Goal: Check status: Check status

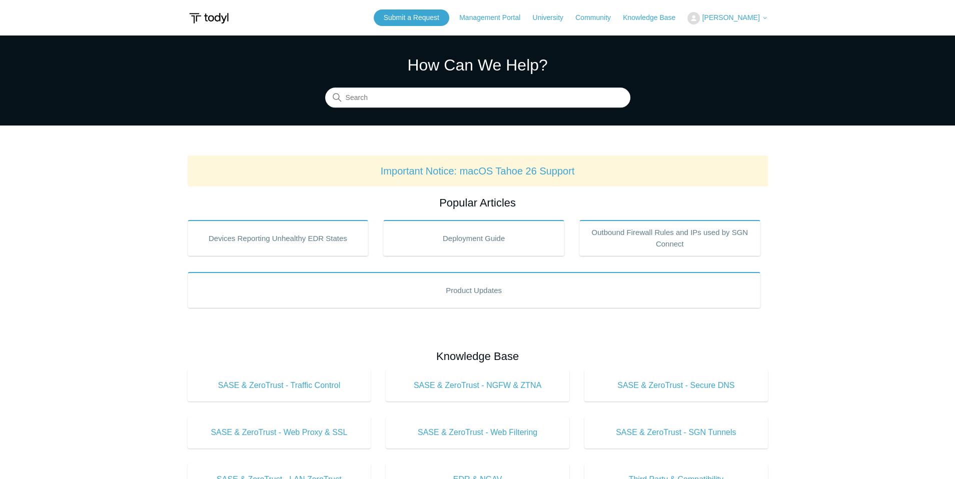
click at [737, 16] on span "[PERSON_NAME]" at bounding box center [731, 18] width 58 height 8
click at [739, 36] on link "My Support Requests" at bounding box center [737, 40] width 98 height 18
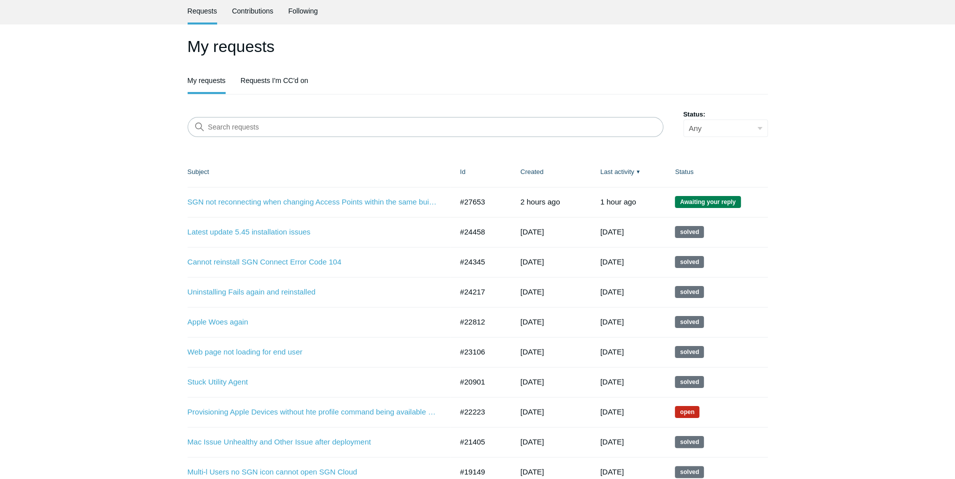
scroll to position [38, 0]
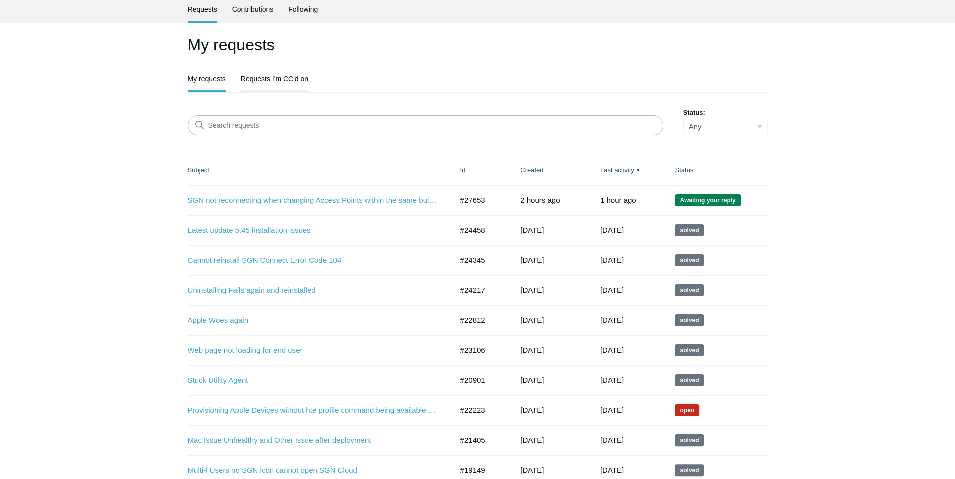
click at [257, 81] on link "Requests I'm CC'd on" at bounding box center [275, 78] width 68 height 21
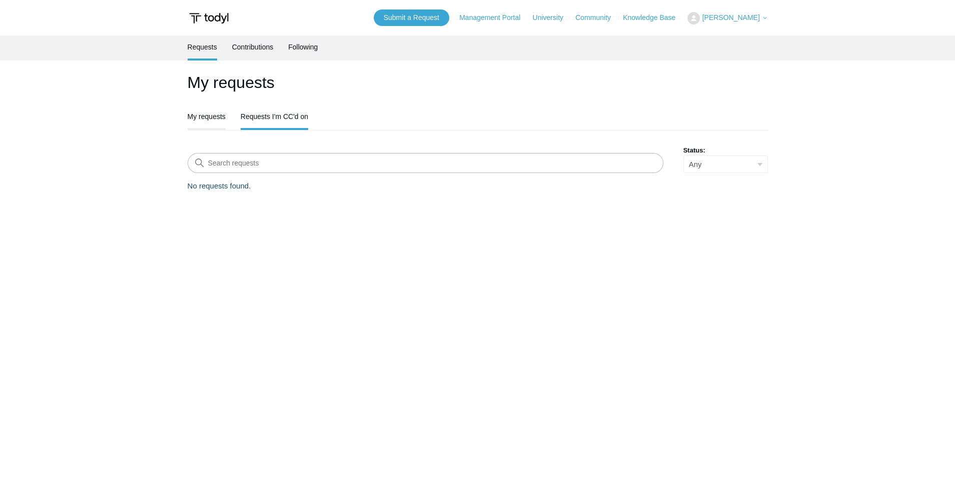
click at [198, 120] on link "My requests" at bounding box center [207, 115] width 38 height 21
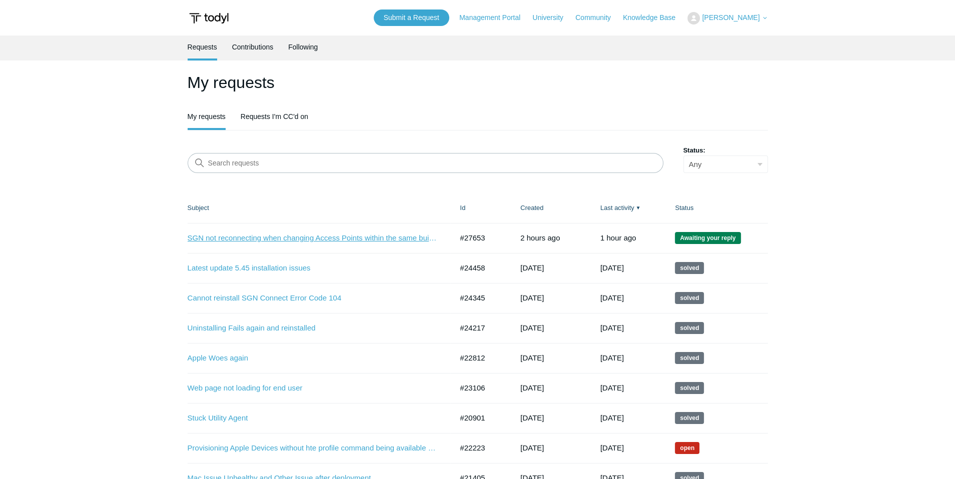
click at [239, 237] on link "SGN not reconnecting when changing Access Points within the same building and n…" at bounding box center [313, 239] width 250 height 12
